Goal: Transaction & Acquisition: Purchase product/service

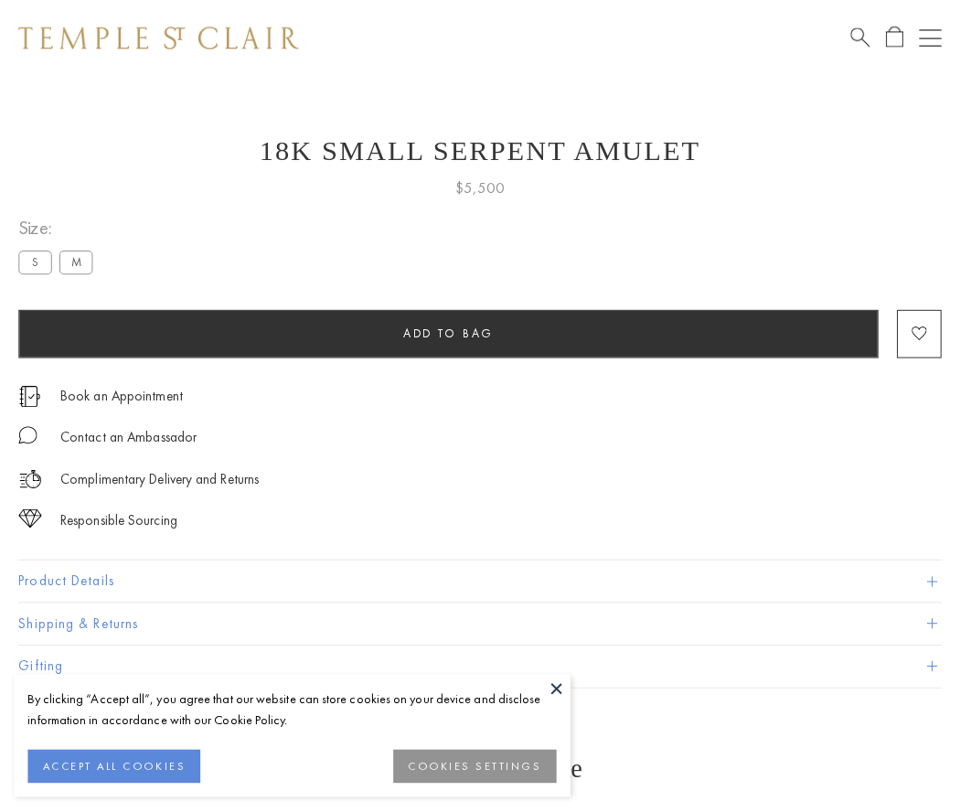
scroll to position [1, 0]
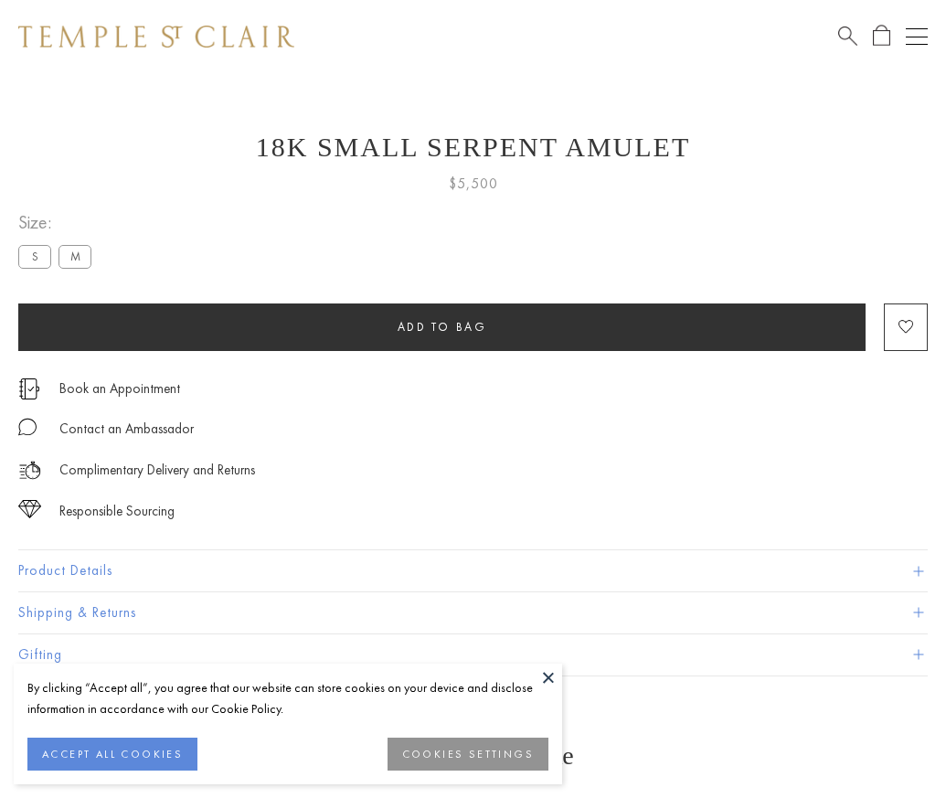
click at [441, 326] on span "Add to bag" at bounding box center [443, 327] width 90 height 16
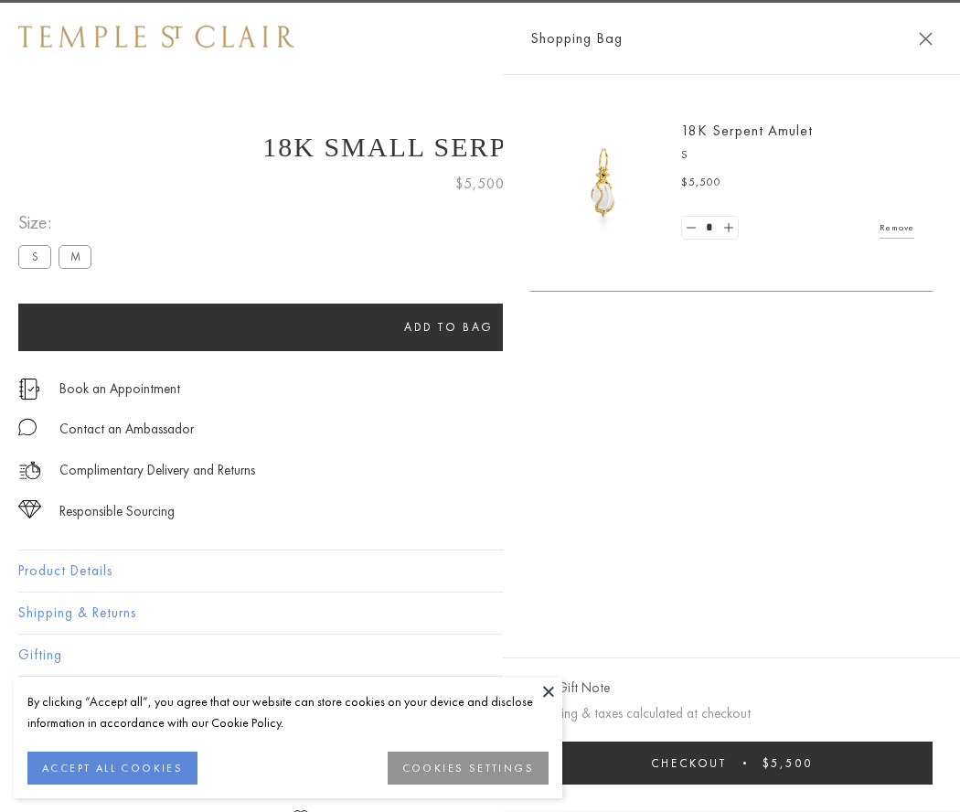
click at [727, 762] on span "Checkout" at bounding box center [689, 763] width 76 height 16
